Goal: Transaction & Acquisition: Download file/media

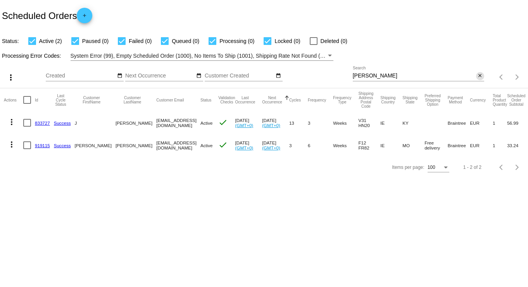
click at [482, 77] on mat-icon "close" at bounding box center [479, 76] width 5 height 6
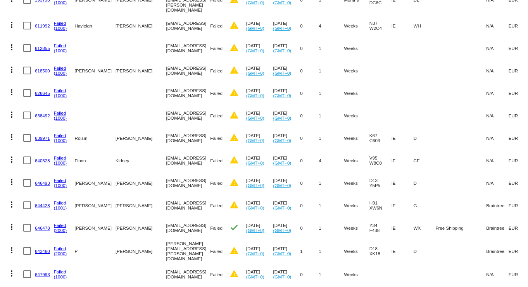
scroll to position [242, 0]
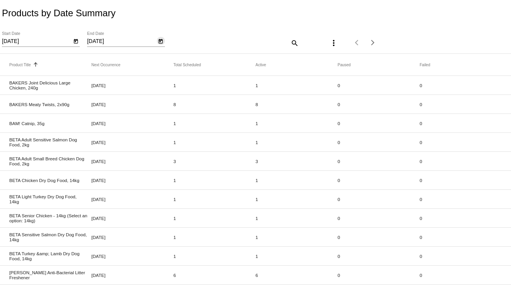
click at [160, 43] on icon "Open calendar" at bounding box center [160, 41] width 5 height 9
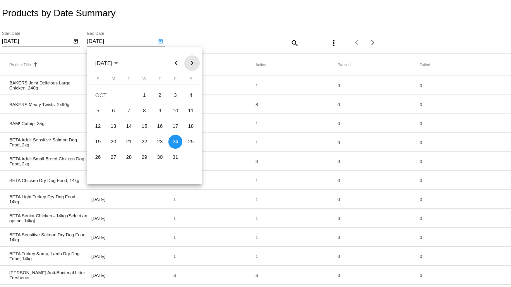
click at [194, 65] on button "Next month" at bounding box center [191, 62] width 15 height 15
click at [146, 177] on div "31" at bounding box center [145, 173] width 14 height 14
type input "12/31/2025"
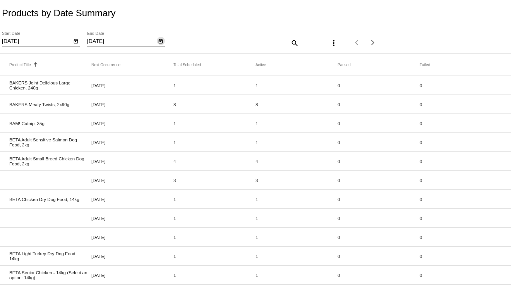
click at [329, 43] on mat-icon "more_vert" at bounding box center [333, 42] width 9 height 9
click at [329, 62] on mat-icon "file_download" at bounding box center [331, 62] width 9 height 9
